Goal: Use online tool/utility

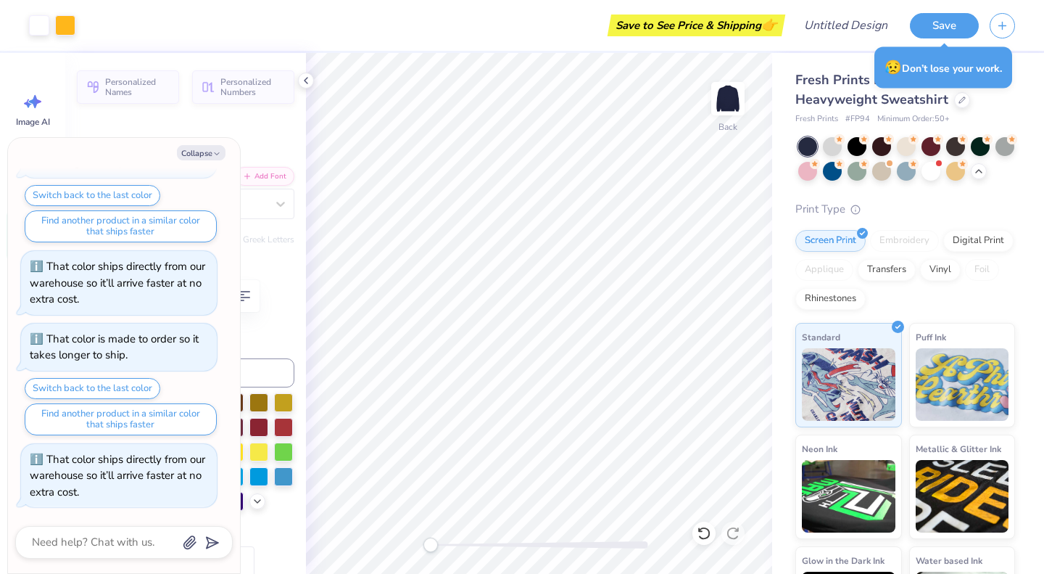
type textarea "x"
type input "13.86"
type input "6.33"
type input "3.00"
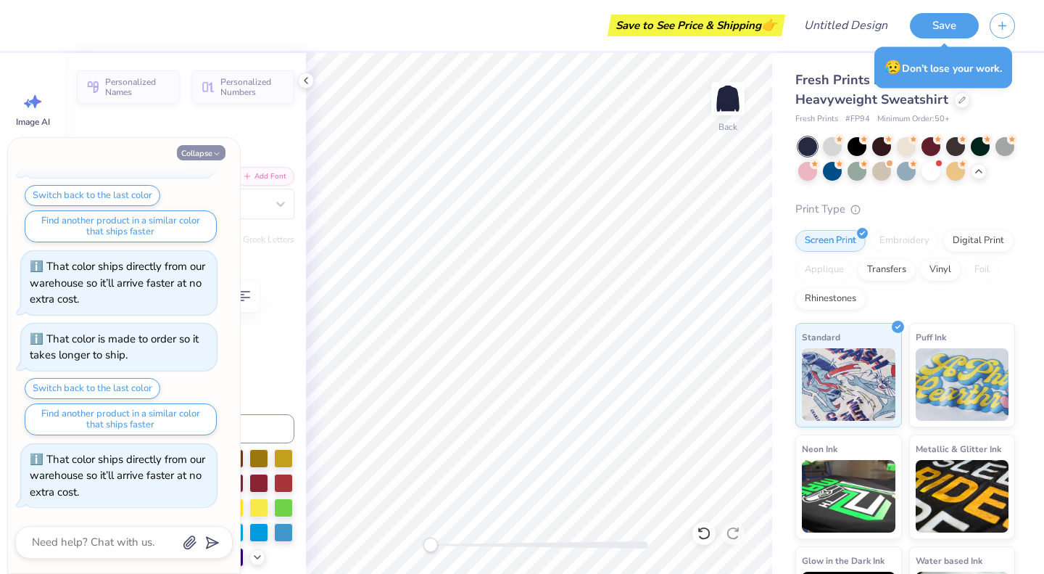
click at [204, 149] on button "Collapse" at bounding box center [201, 152] width 49 height 15
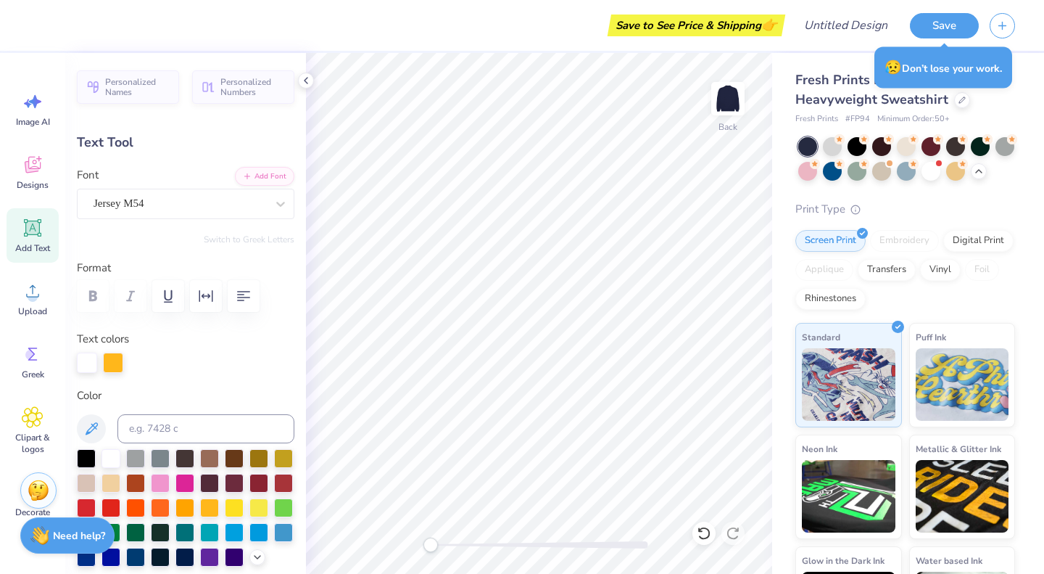
type textarea "x"
click at [148, 207] on div "Jersey M54" at bounding box center [180, 203] width 176 height 22
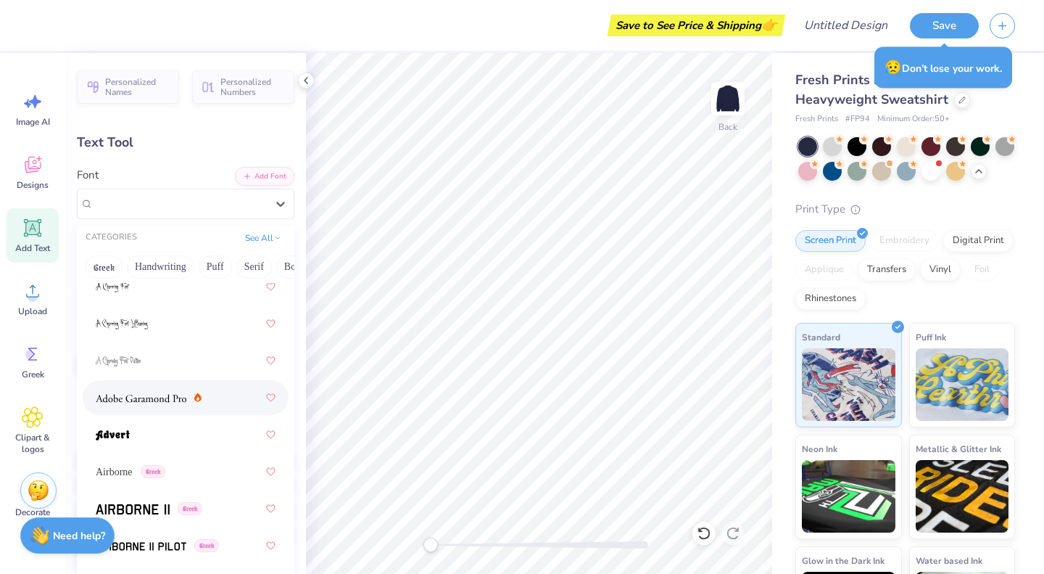
scroll to position [295, 0]
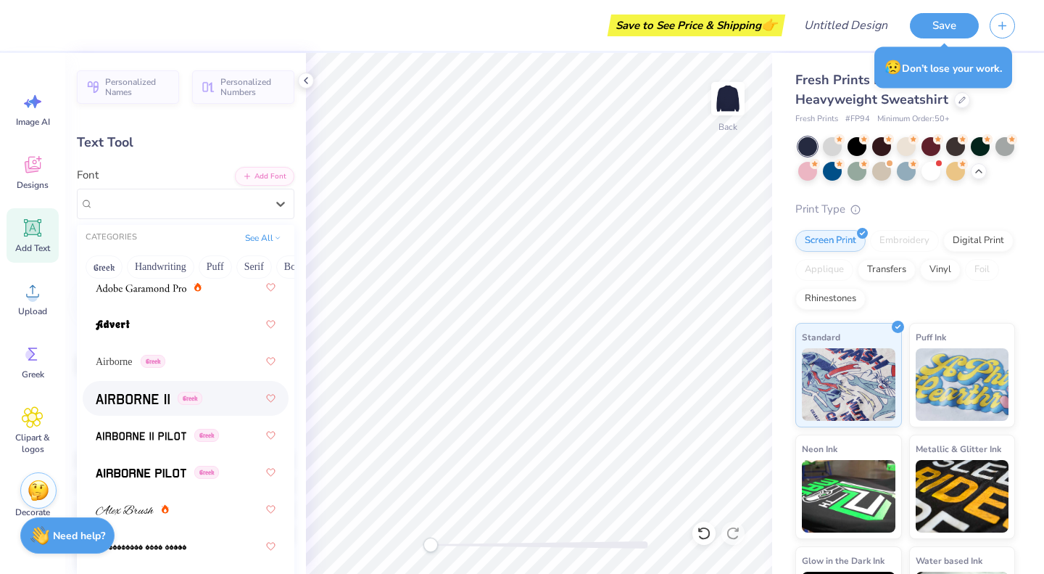
click at [139, 397] on img at bounding box center [133, 399] width 74 height 10
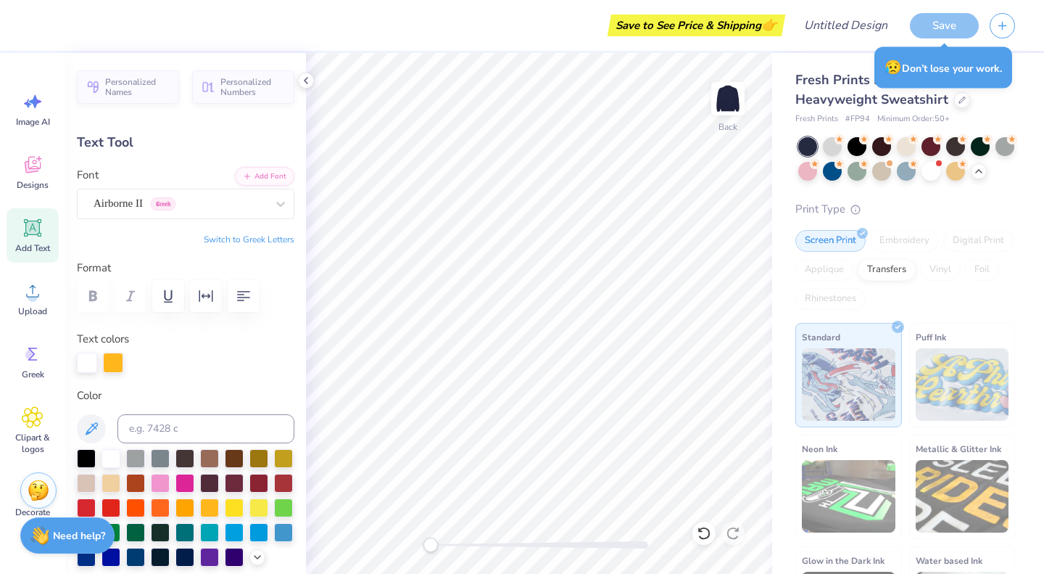
scroll to position [12, 1]
click at [246, 197] on div "Airborne II Greek" at bounding box center [180, 203] width 176 height 22
click at [208, 194] on div at bounding box center [180, 204] width 173 height 20
click at [212, 147] on div "Text Tool" at bounding box center [186, 143] width 218 height 20
type input "16.27"
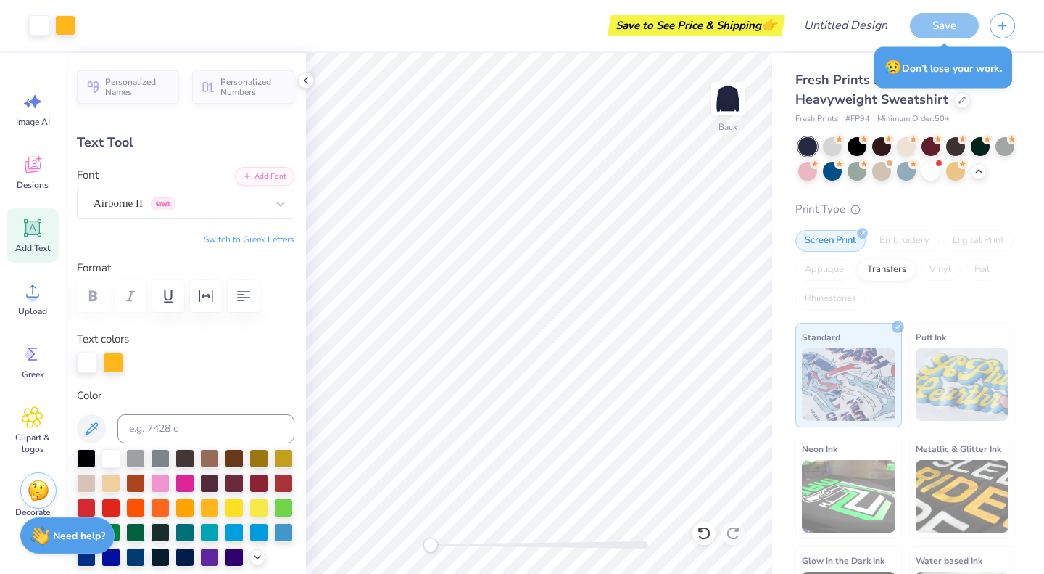
type input "6.51"
type input "2.91"
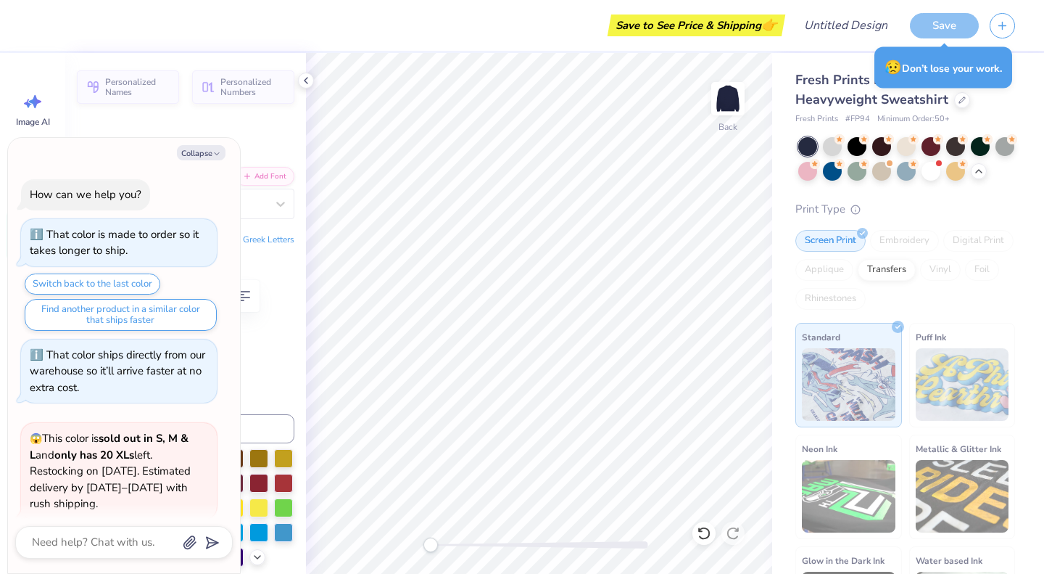
scroll to position [622, 0]
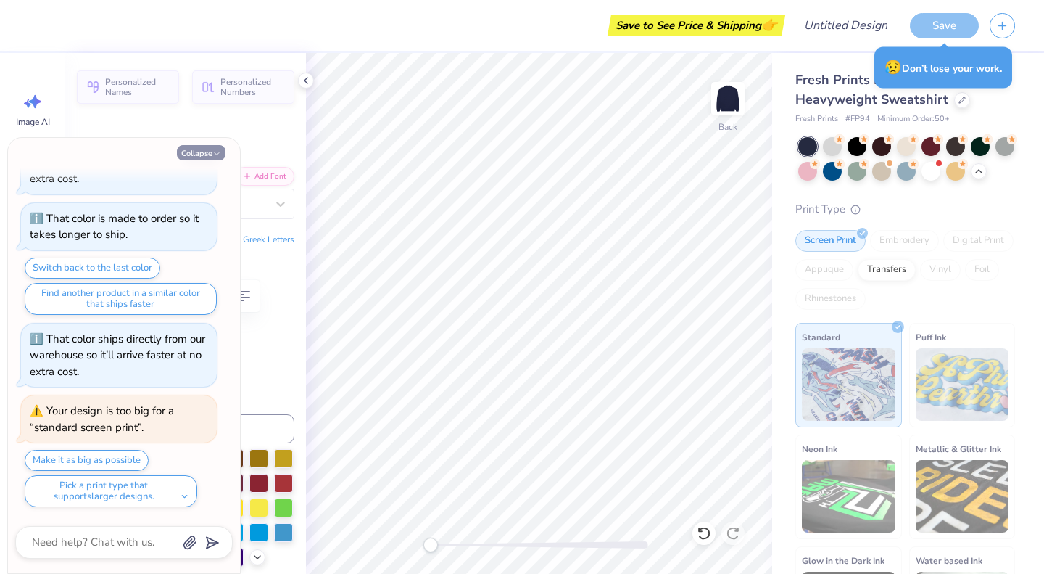
click at [210, 149] on button "Collapse" at bounding box center [201, 152] width 49 height 15
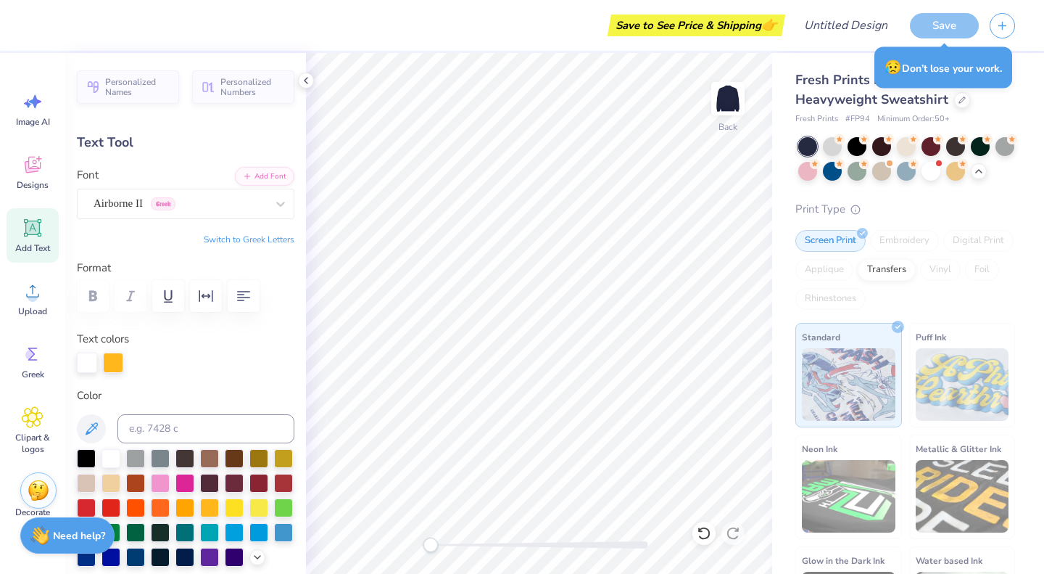
type textarea "x"
